Goal: Information Seeking & Learning: Learn about a topic

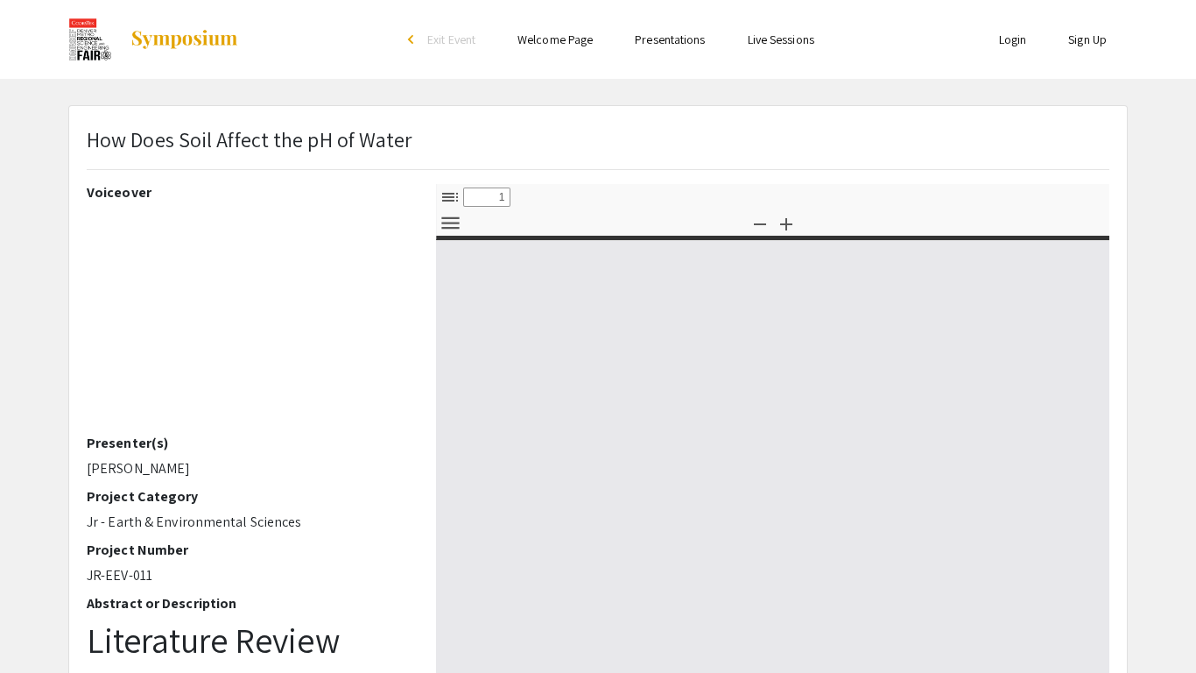
select select "custom"
type input "0"
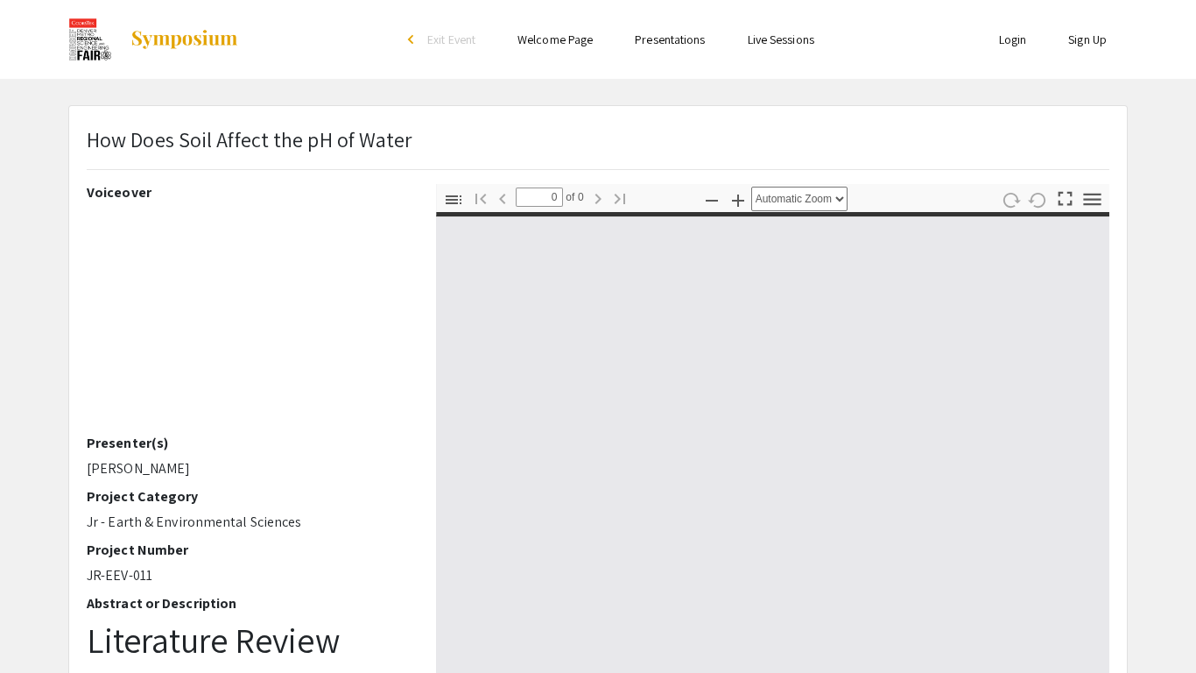
select select "custom"
type input "1"
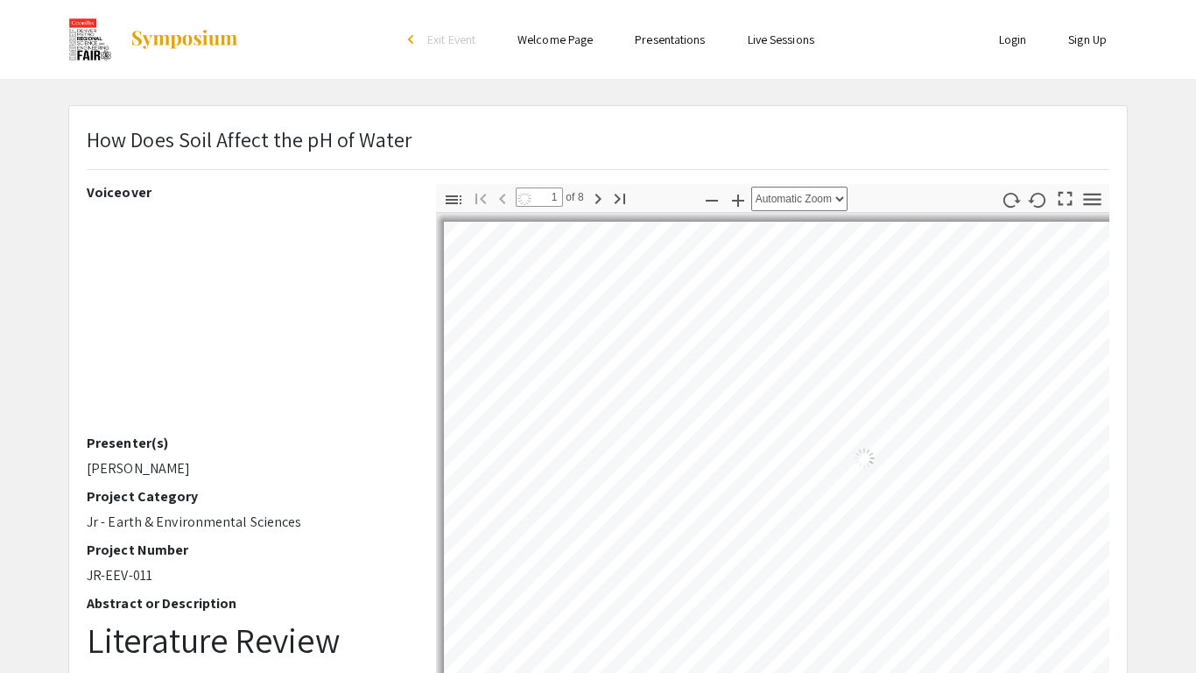
select select "auto"
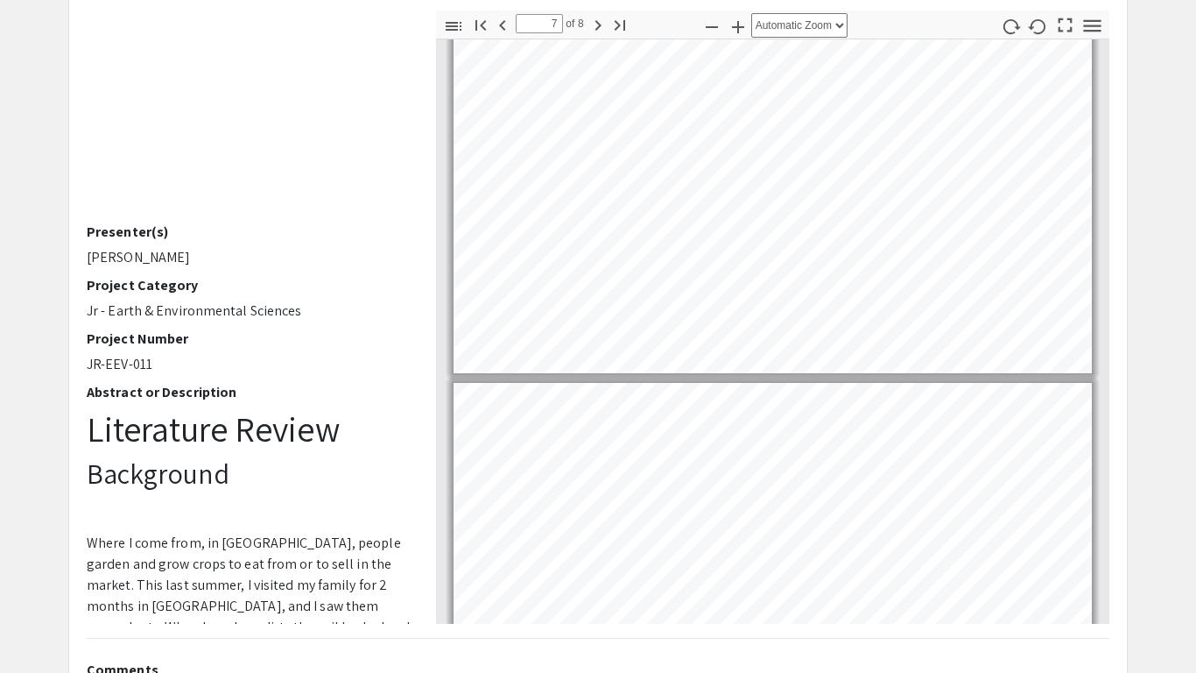
scroll to position [2247, 0]
type input "8"
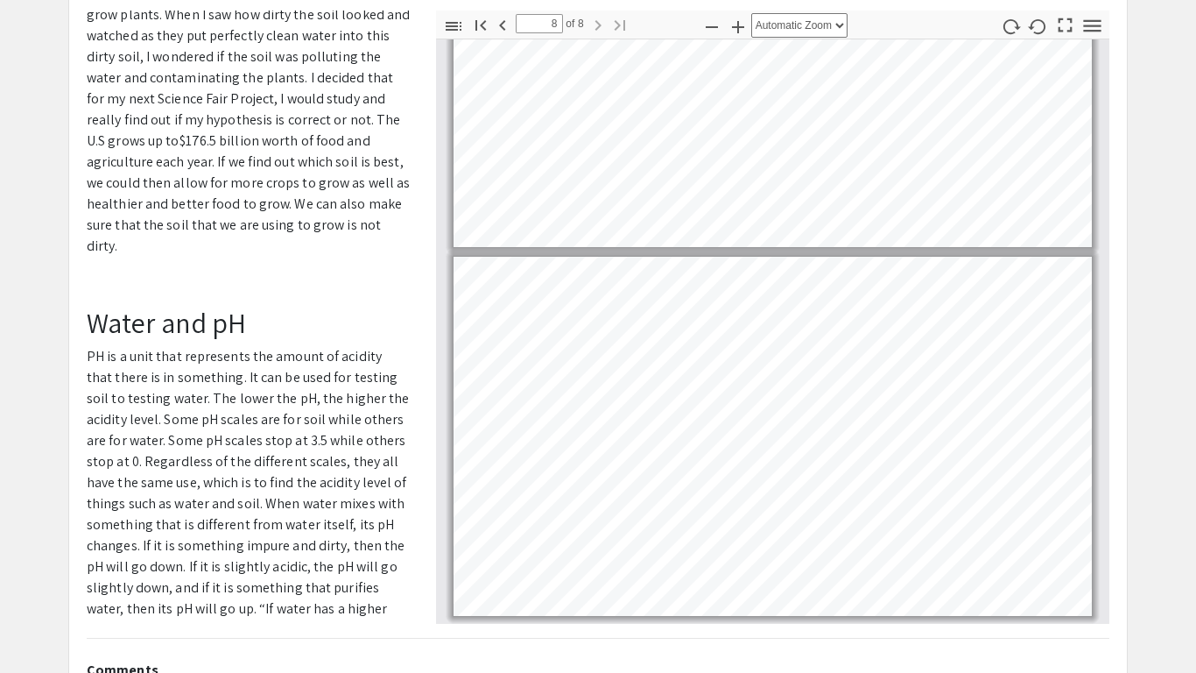
scroll to position [657, 0]
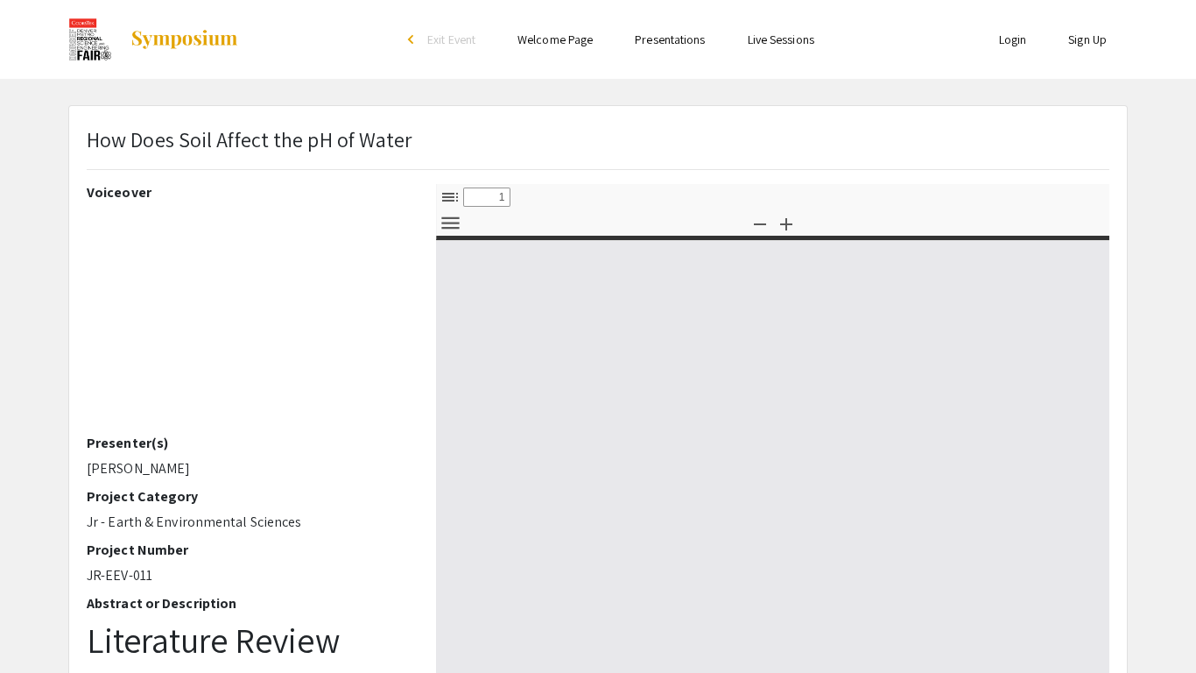
select select "custom"
type input "0"
select select "custom"
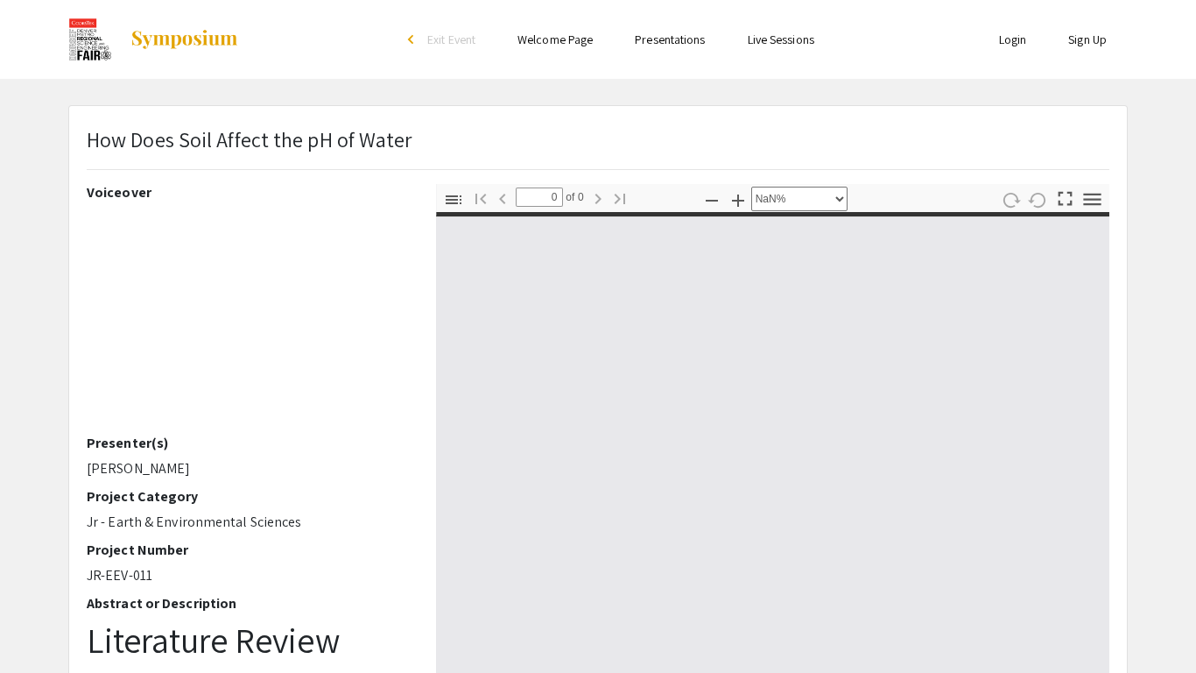
type input "1"
select select "auto"
